Goal: Task Accomplishment & Management: Use online tool/utility

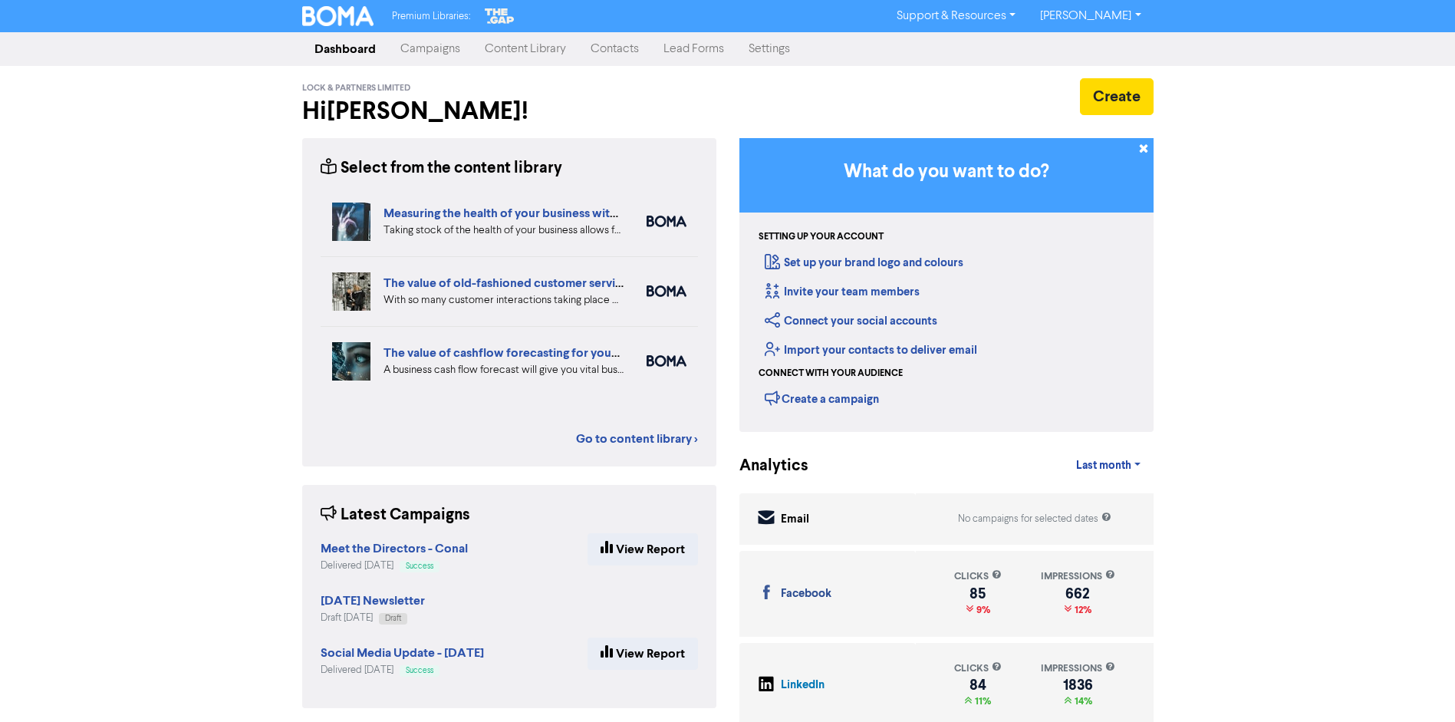
click at [423, 51] on link "Campaigns" at bounding box center [430, 49] width 84 height 31
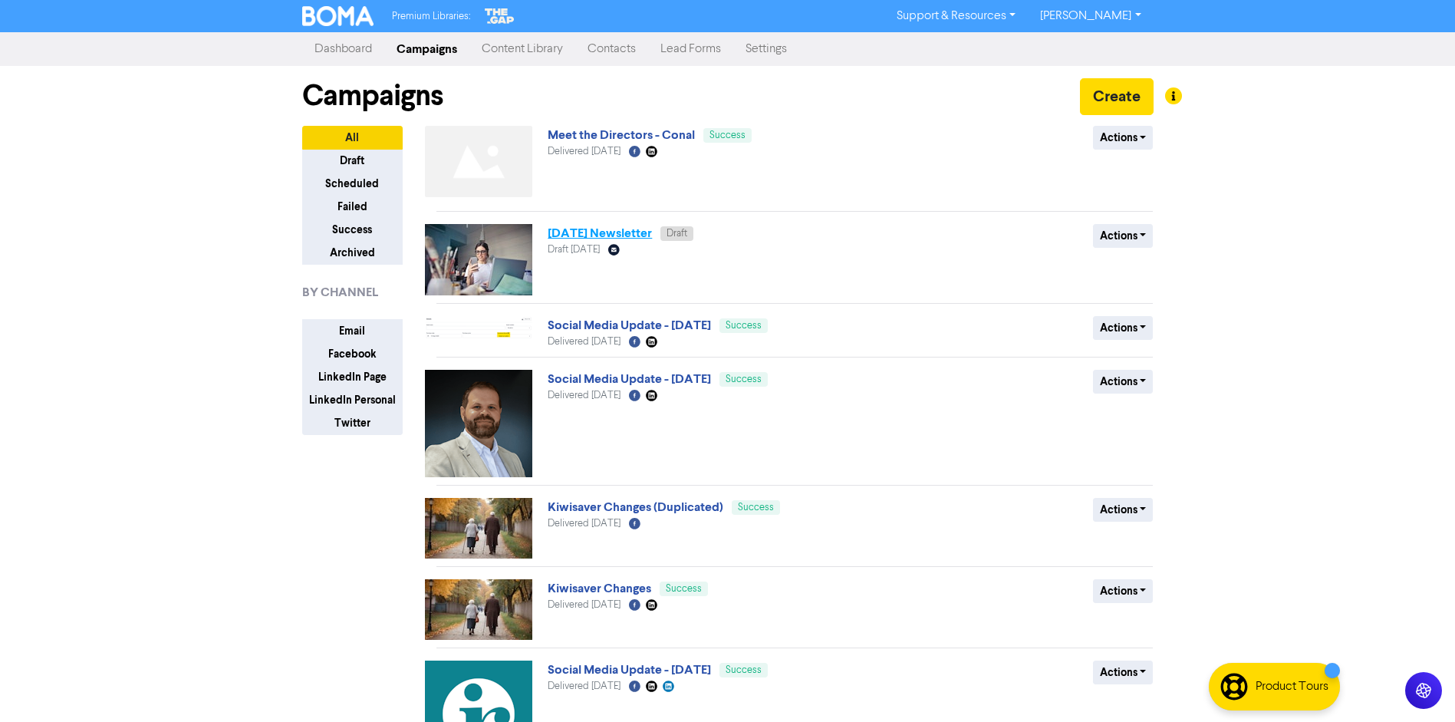
click at [606, 229] on link "[DATE] Newsletter" at bounding box center [600, 233] width 104 height 15
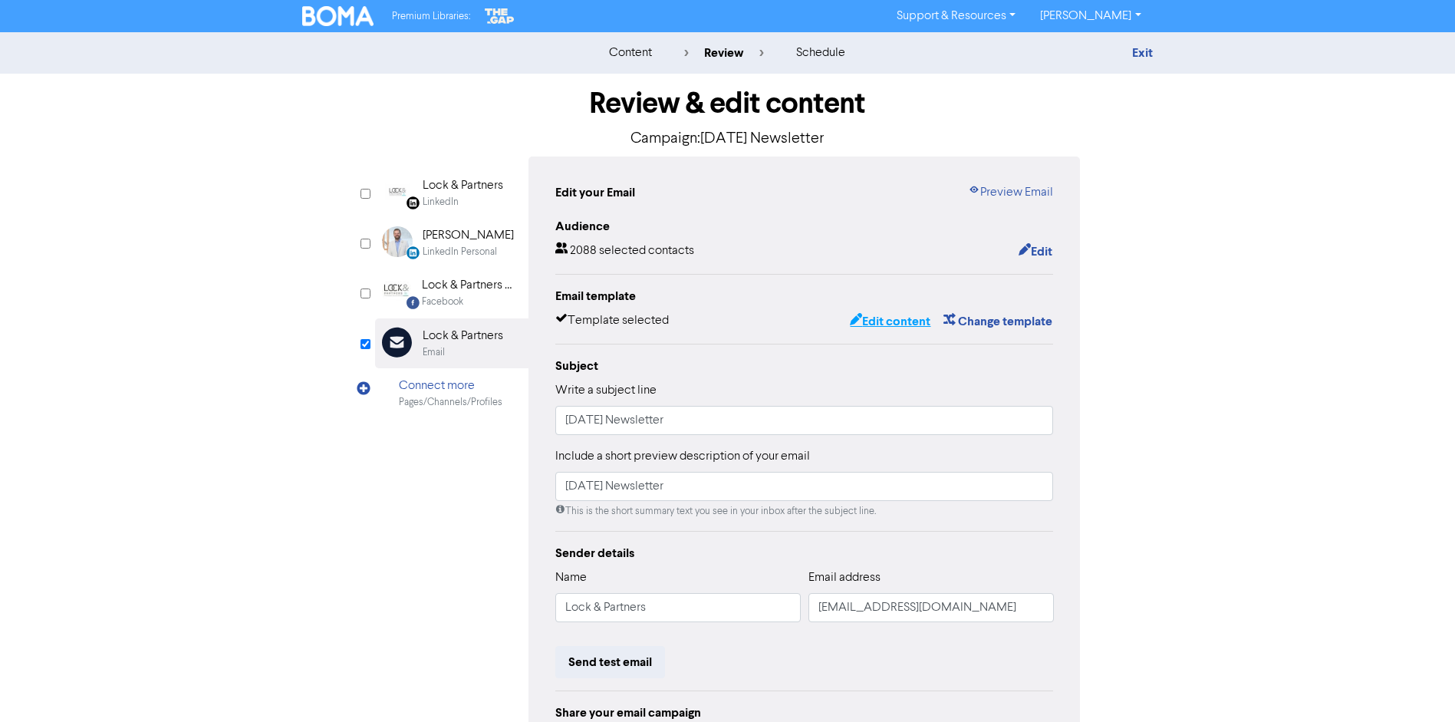
click at [876, 322] on button "Edit content" at bounding box center [890, 321] width 82 height 20
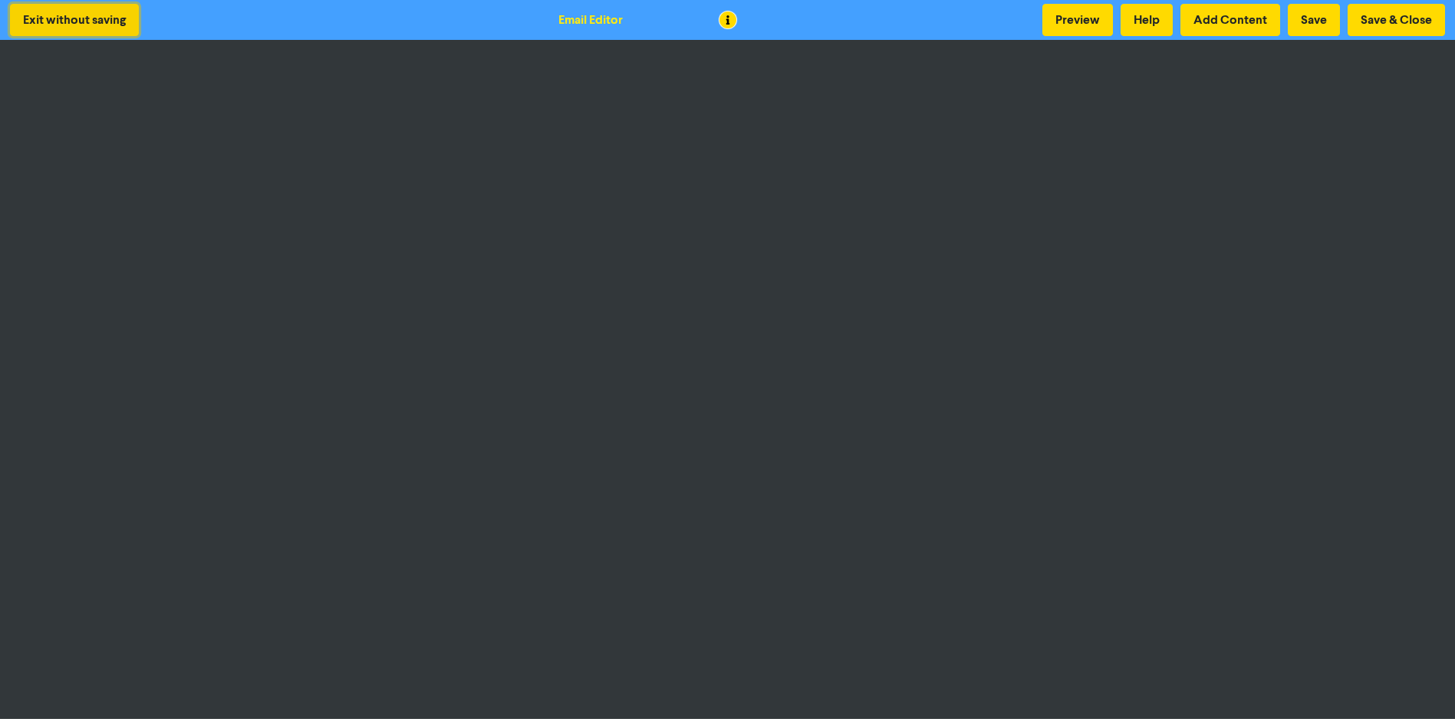
click at [55, 10] on button "Exit without saving" at bounding box center [74, 20] width 129 height 32
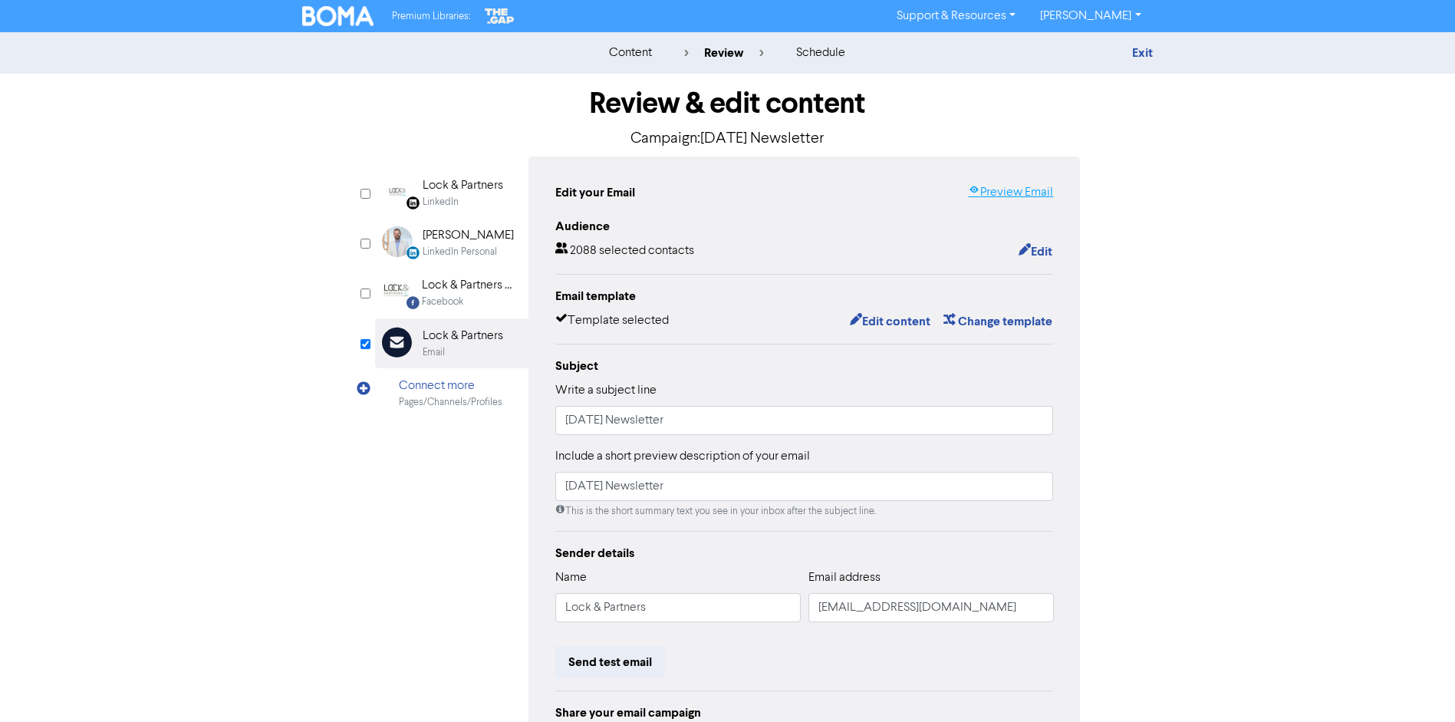
click at [1016, 191] on link "Preview Email" at bounding box center [1010, 192] width 85 height 18
